Goal: Information Seeking & Learning: Learn about a topic

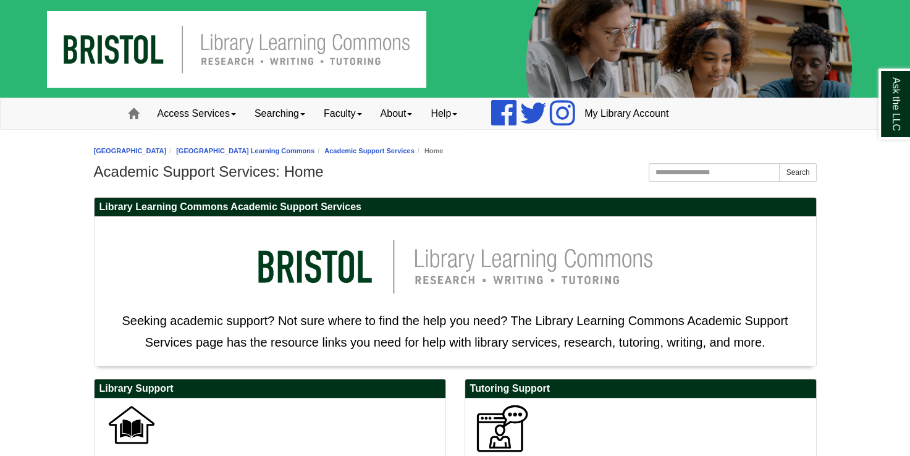
click at [326, 44] on img at bounding box center [455, 49] width 910 height 98
click at [314, 152] on link "[GEOGRAPHIC_DATA] Learning Commons" at bounding box center [245, 150] width 138 height 7
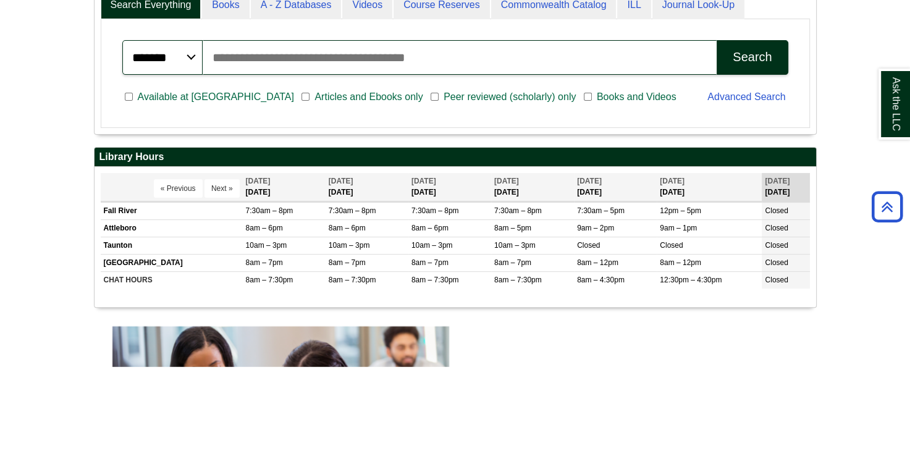
scroll to position [352, 0]
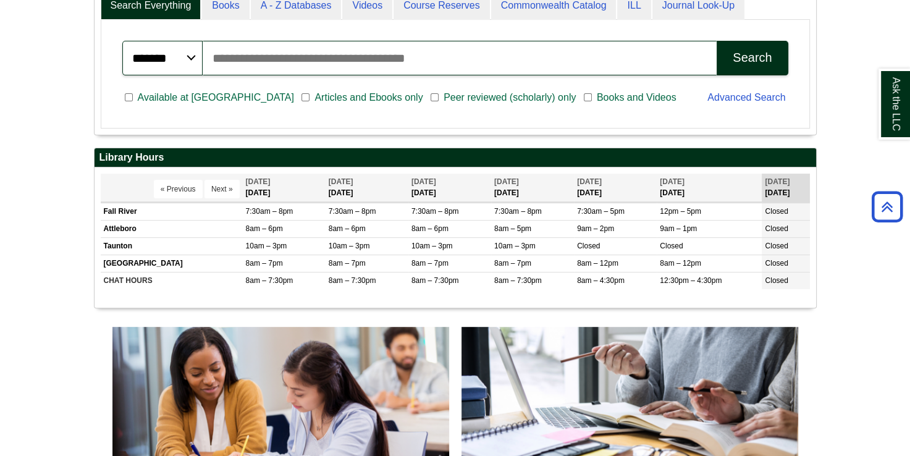
click at [309, 55] on input "Search articles, books, journals & more" at bounding box center [460, 58] width 514 height 35
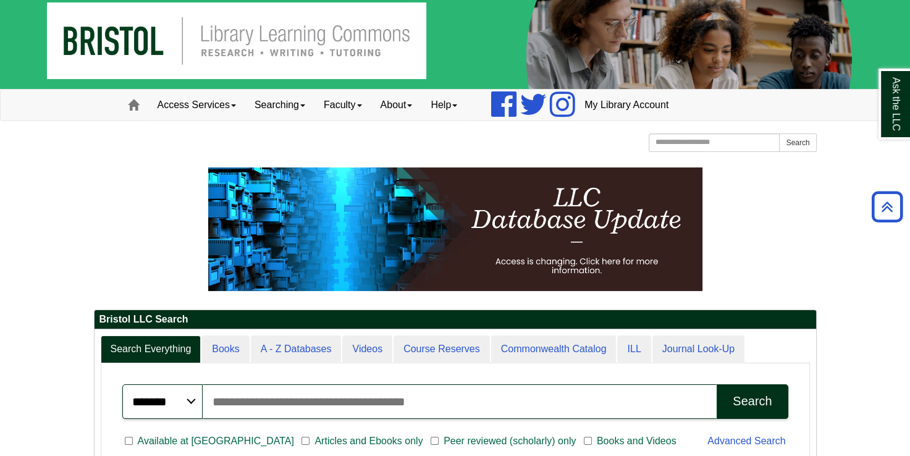
scroll to position [0, 0]
